Goal: Task Accomplishment & Management: Manage account settings

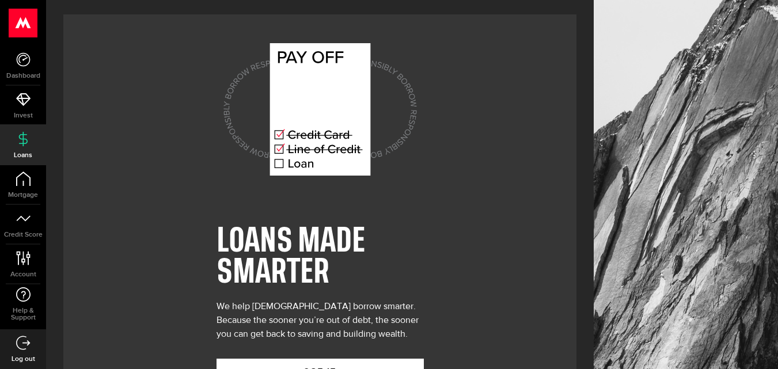
click at [512, 181] on div "LOANS MADE SMARTER We help [DEMOGRAPHIC_DATA] borrow smarter. Because the soone…" at bounding box center [319, 207] width 513 height 386
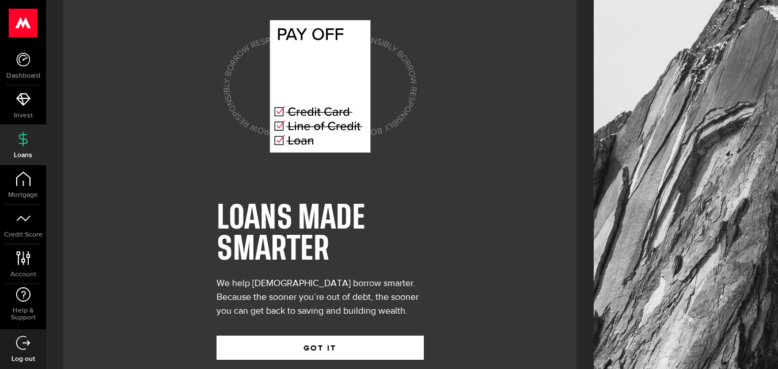
scroll to position [47, 0]
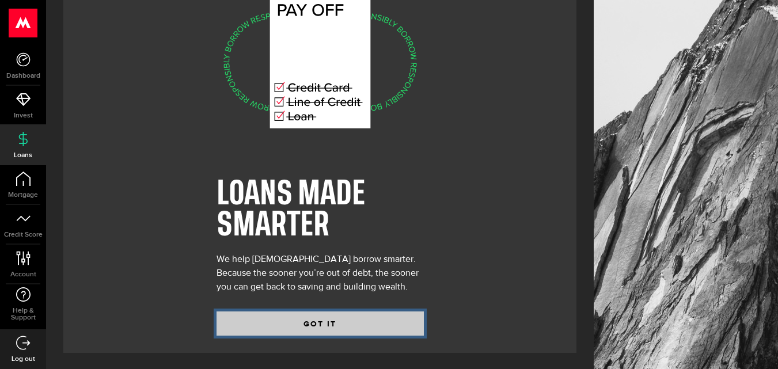
click at [334, 317] on button "GOT IT" at bounding box center [320, 324] width 207 height 24
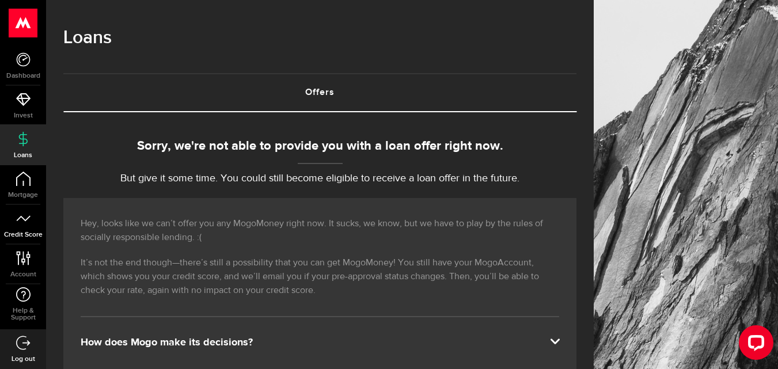
click at [23, 213] on icon at bounding box center [23, 218] width 14 height 14
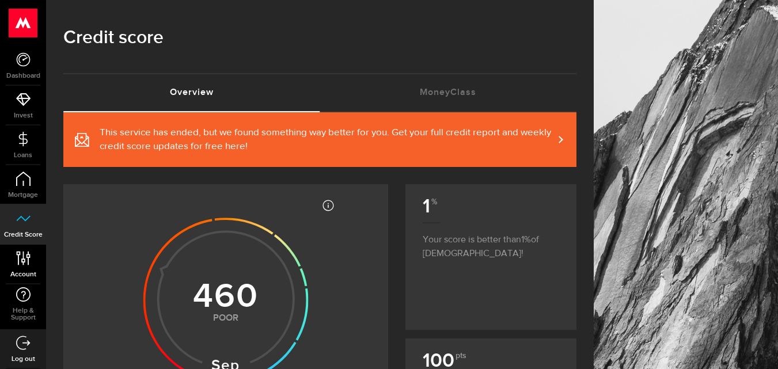
click at [32, 260] on link "Account Compte" at bounding box center [23, 264] width 46 height 39
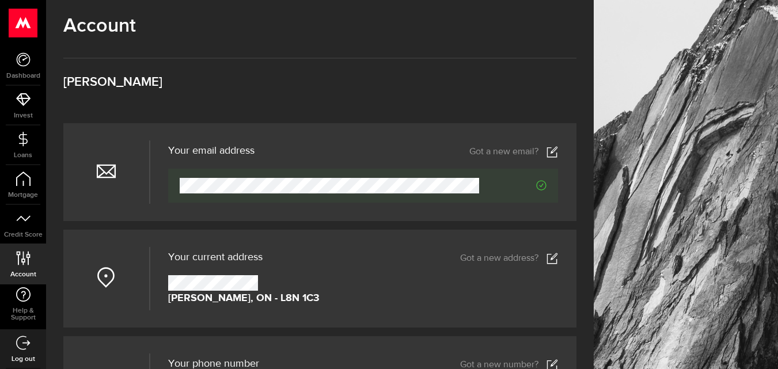
click at [6, 347] on link "Log out" at bounding box center [23, 349] width 46 height 39
